Goal: Navigation & Orientation: Find specific page/section

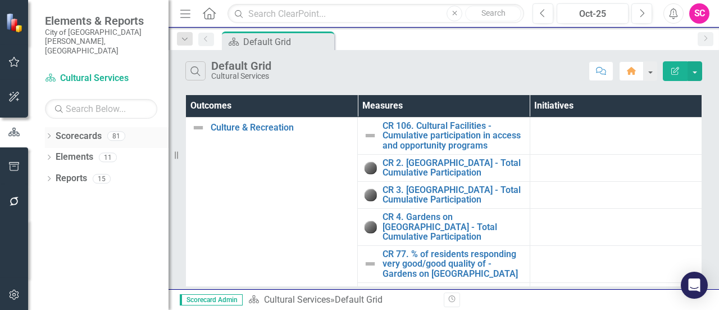
click at [87, 130] on link "Scorecards" at bounding box center [79, 136] width 46 height 13
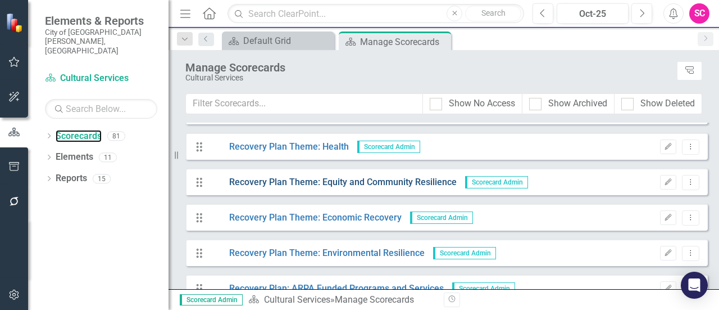
scroll to position [26, 0]
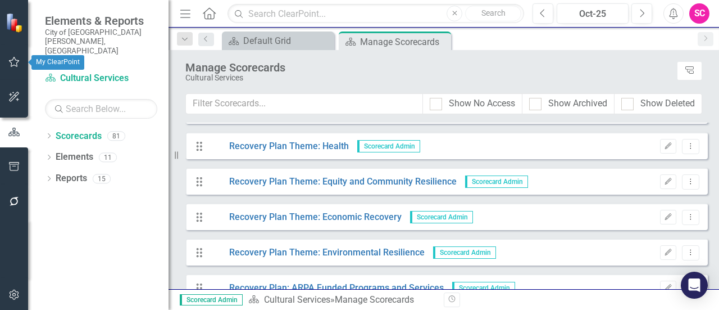
click at [15, 66] on icon "button" at bounding box center [14, 61] width 12 height 9
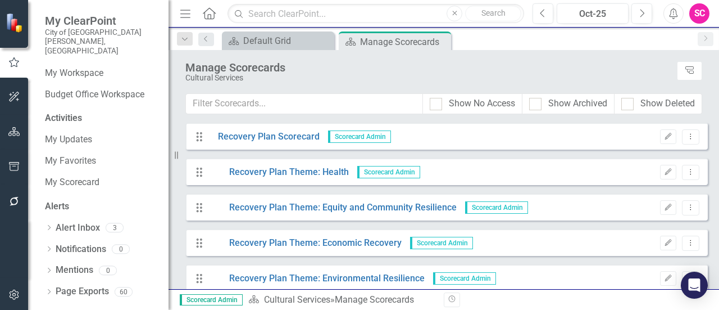
scroll to position [58, 0]
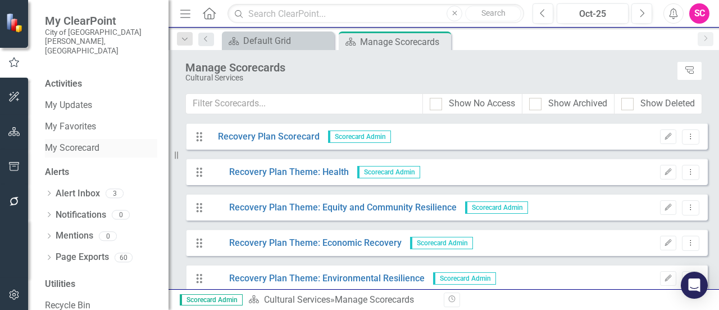
click at [64, 142] on link "My Scorecard" at bounding box center [101, 148] width 112 height 13
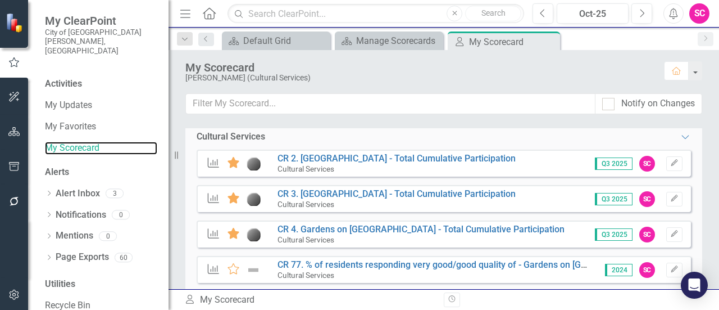
scroll to position [201, 0]
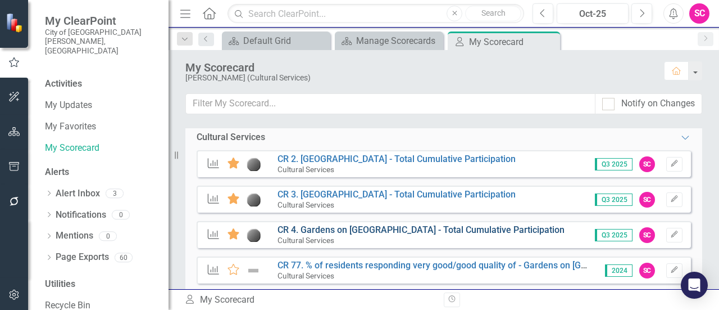
click at [443, 228] on link "CR 4. Gardens on [GEOGRAPHIC_DATA] - Total Cumulative Participation" at bounding box center [421, 229] width 287 height 11
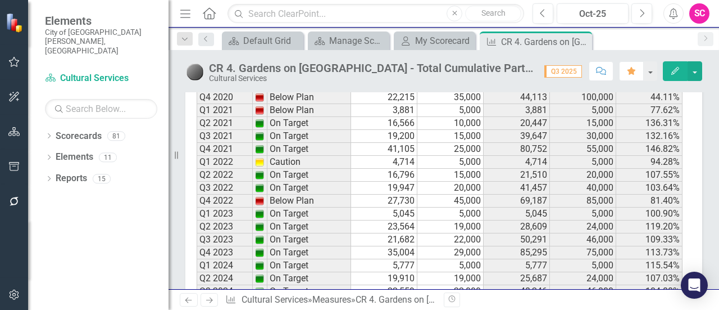
scroll to position [1509, 0]
